Goal: Task Accomplishment & Management: Complete application form

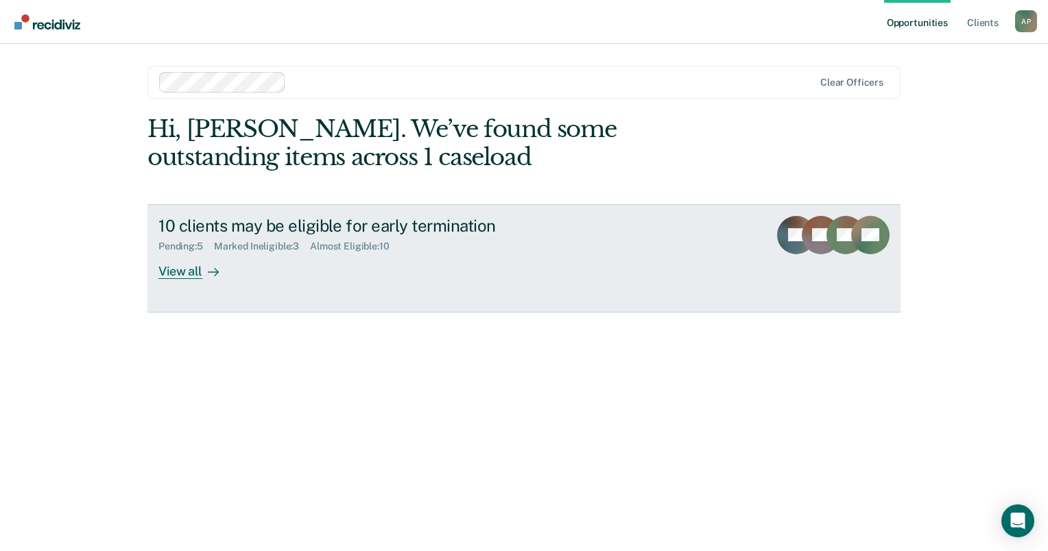
click at [178, 270] on div "View all" at bounding box center [196, 265] width 77 height 27
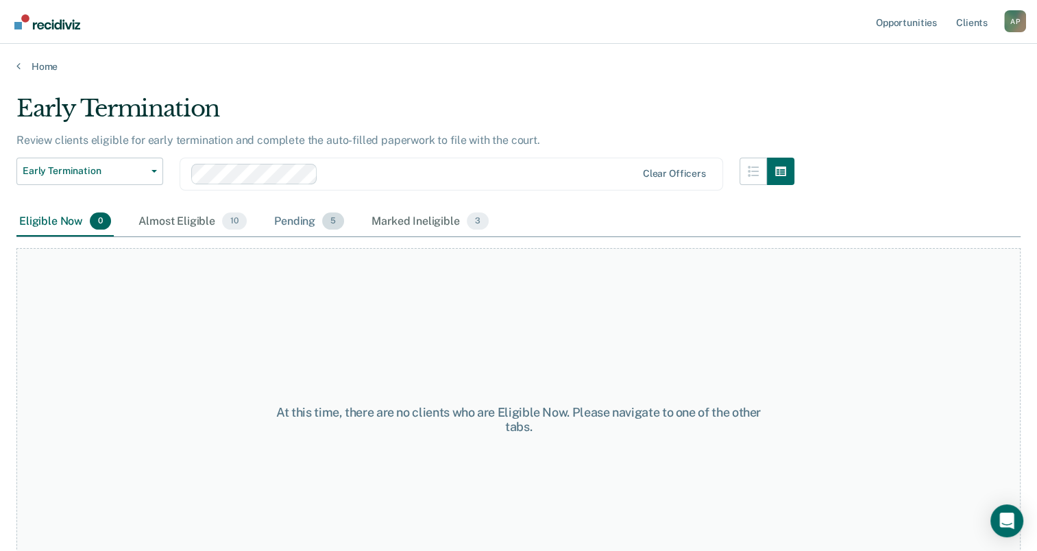
click at [300, 221] on div "Pending 5" at bounding box center [309, 222] width 75 height 30
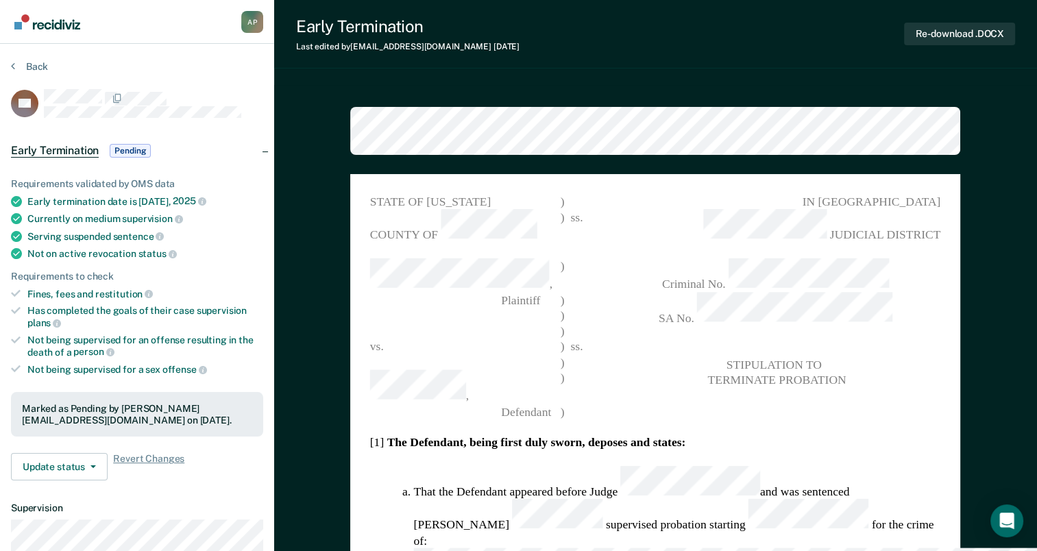
type textarea "x"
